Goal: Task Accomplishment & Management: Manage account settings

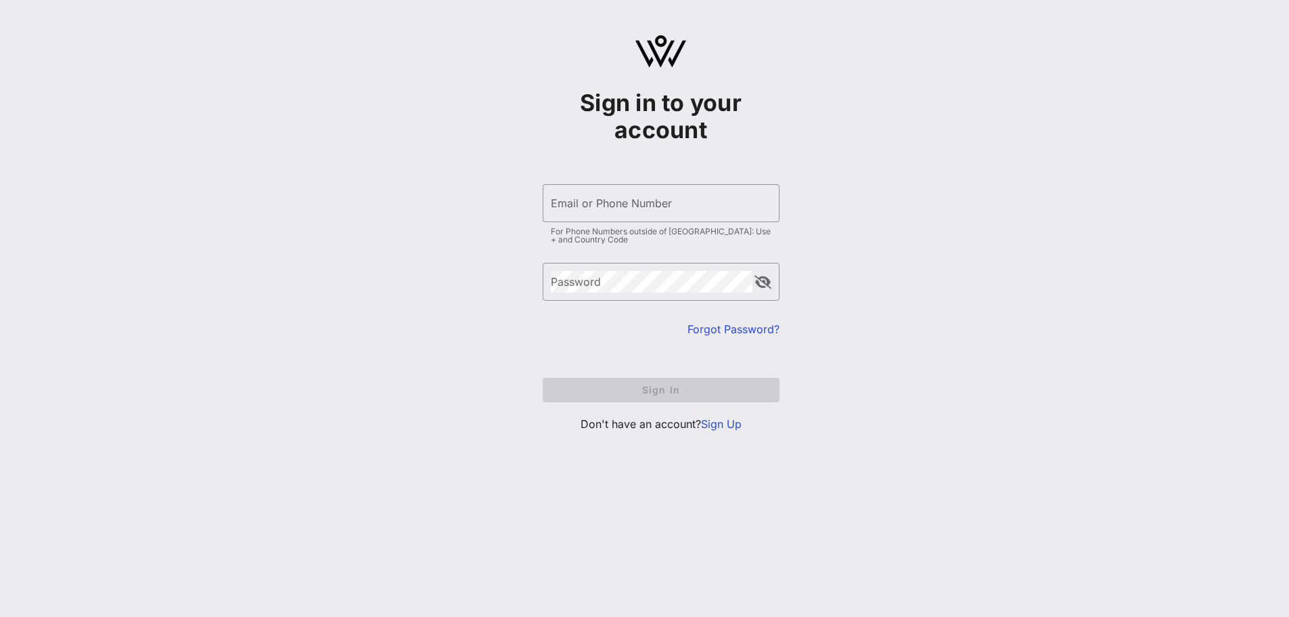
type input "[EMAIL_ADDRESS][DOMAIN_NAME]"
click at [261, 285] on div "Sign in to your account ​ Email or Phone Number [EMAIL_ADDRESS][DOMAIN_NAME] Fo…" at bounding box center [660, 239] width 1257 height 478
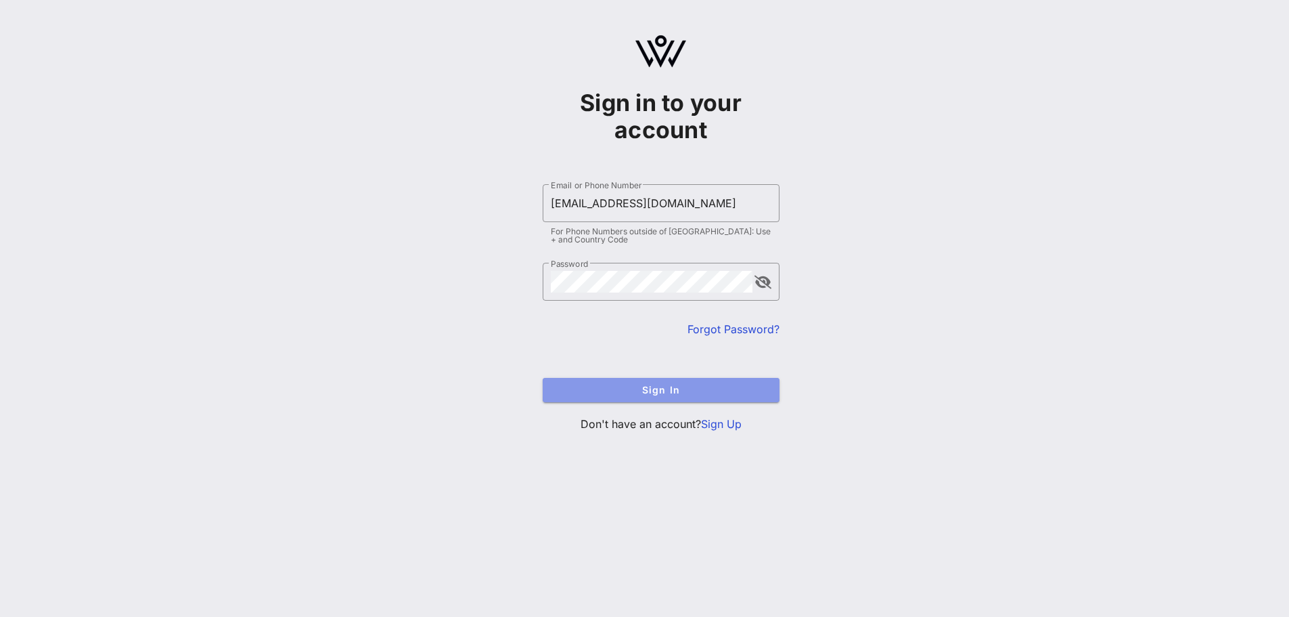
click at [635, 389] on span "Sign In" at bounding box center [661, 390] width 215 height 12
